Goal: Find specific page/section: Find specific page/section

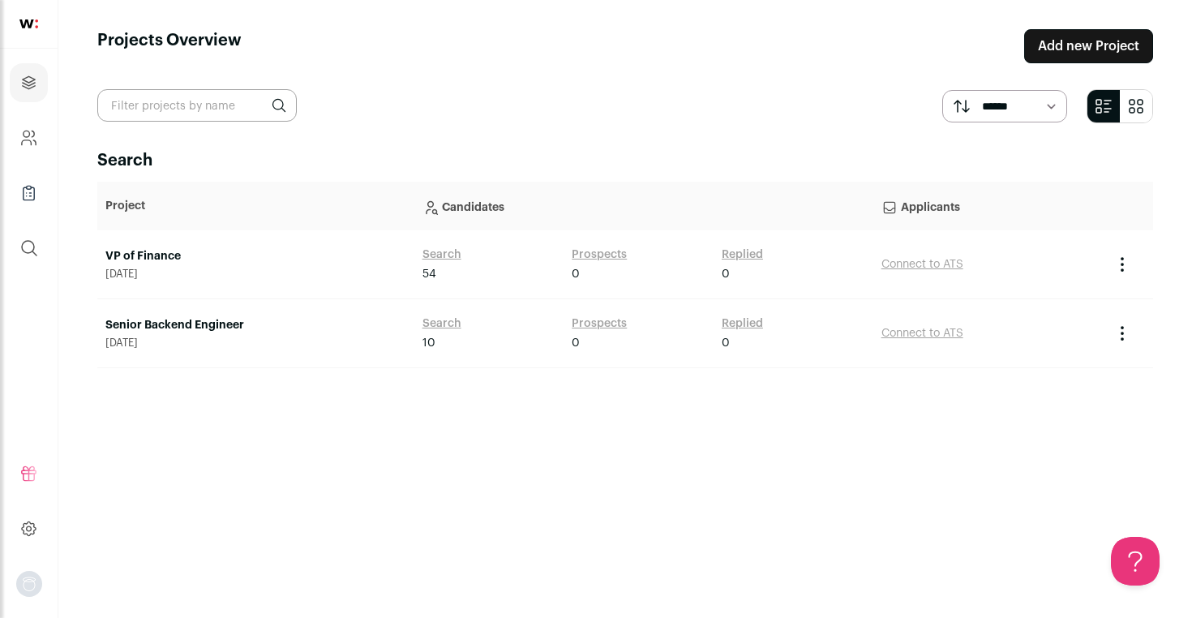
click at [343, 442] on div "Search Project Candidates Applicants VP of Finance August 12, 2025 Search 54 Pr…" at bounding box center [624, 368] width 1055 height 439
click at [380, 437] on div "Search Project Candidates Applicants VP of Finance August 12, 2025 Search 54 Pr…" at bounding box center [624, 368] width 1055 height 439
click at [186, 322] on link "Senior Backend Engineer" at bounding box center [255, 325] width 301 height 16
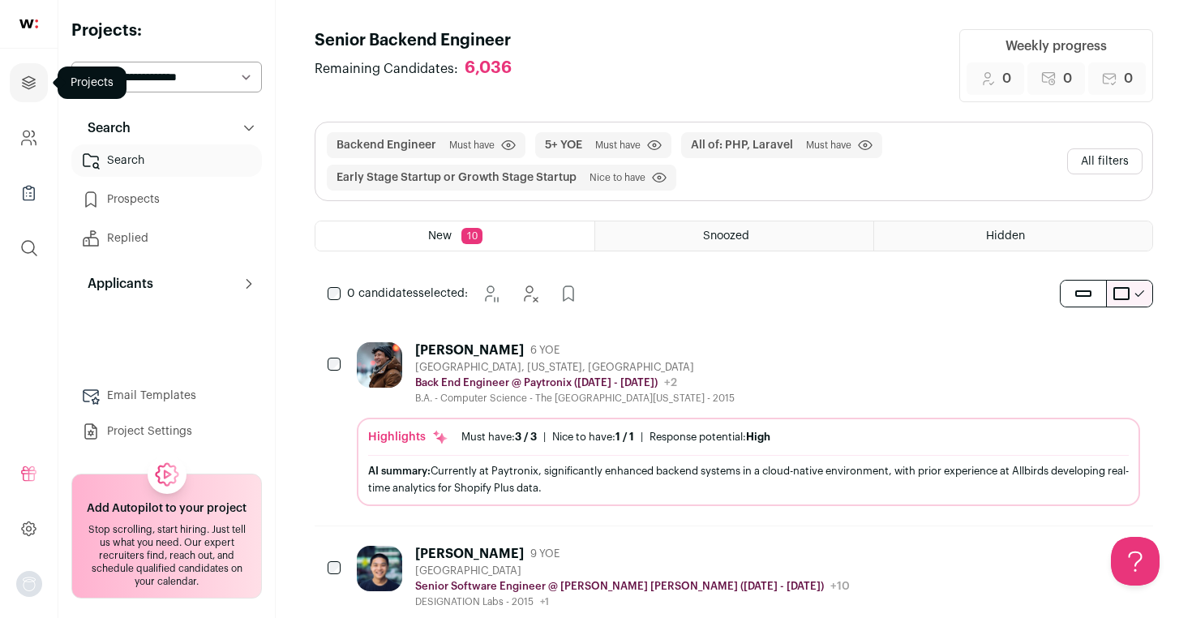
click at [34, 85] on icon "Projects" at bounding box center [29, 82] width 12 height 12
